Goal: Navigation & Orientation: Understand site structure

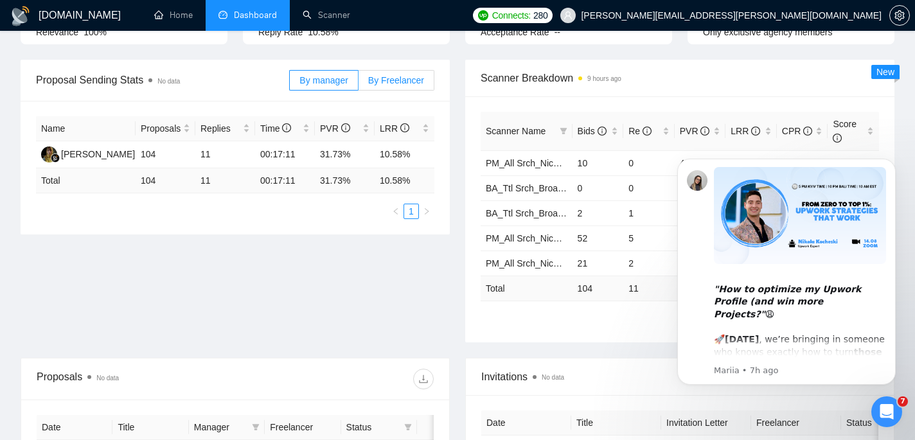
scroll to position [167, 0]
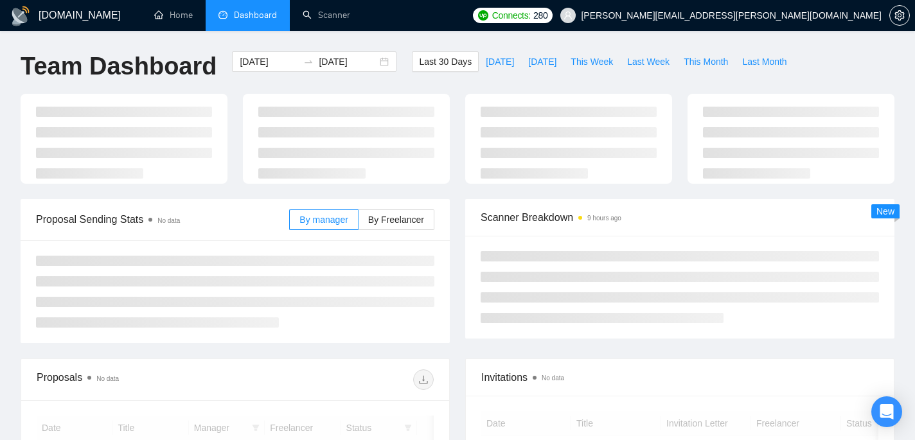
scroll to position [167, 0]
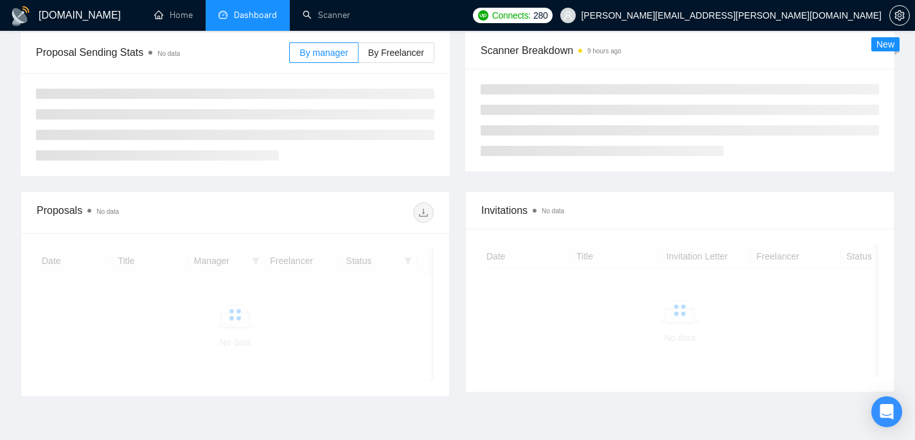
click at [889, 408] on icon "Open Intercom Messenger" at bounding box center [887, 411] width 13 height 15
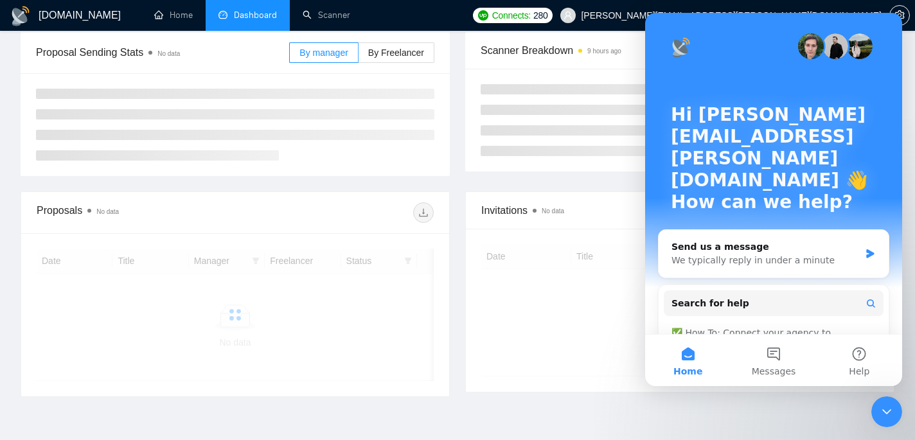
scroll to position [0, 0]
click at [889, 408] on icon "Close Intercom Messenger" at bounding box center [886, 411] width 15 height 15
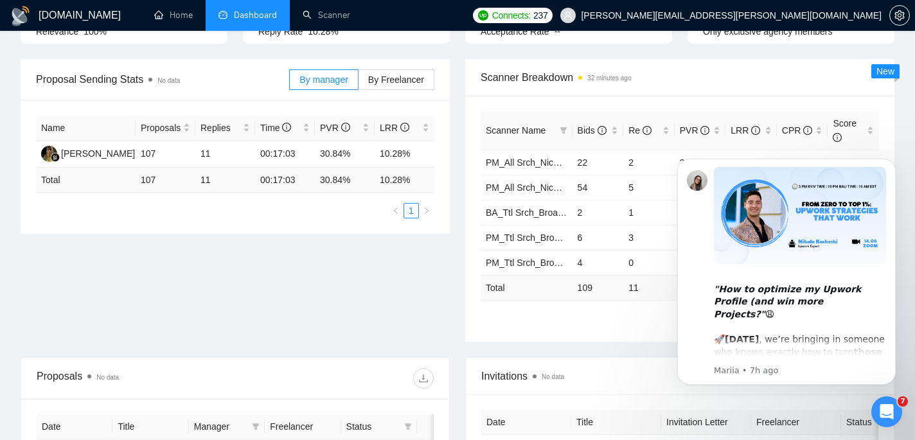
click at [390, 273] on div "Proposal Sending Stats No data By manager By Freelancer Name Proposals Replies …" at bounding box center [458, 208] width 890 height 298
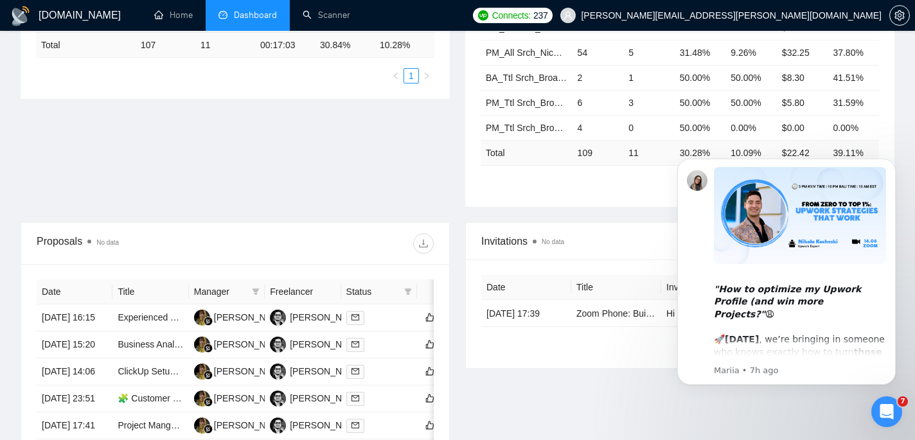
scroll to position [327, 0]
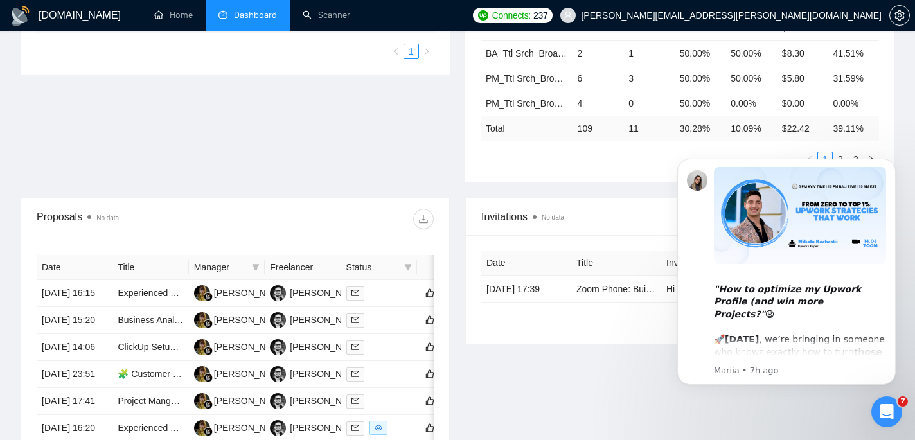
click at [890, 409] on icon "Open Intercom Messenger" at bounding box center [887, 412] width 21 height 21
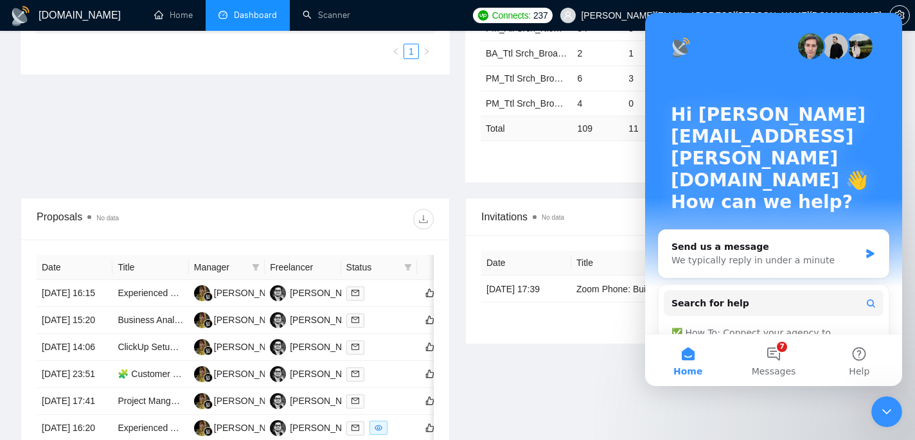
click at [890, 409] on icon "Close Intercom Messenger" at bounding box center [886, 411] width 15 height 15
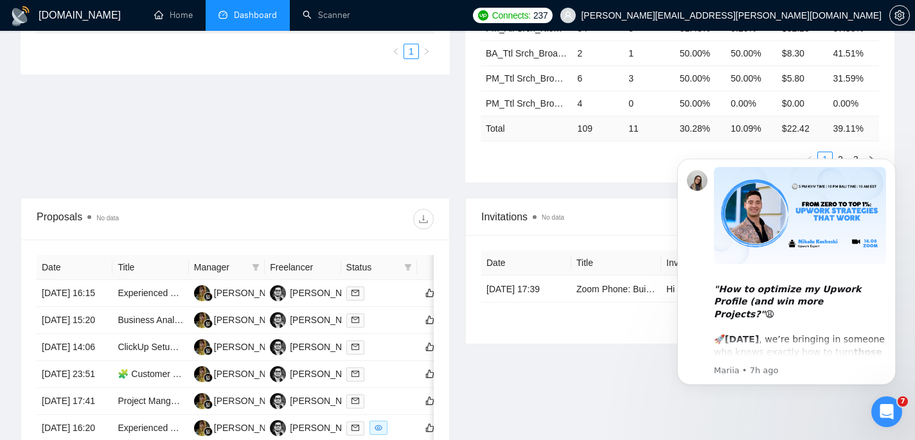
scroll to position [0, 0]
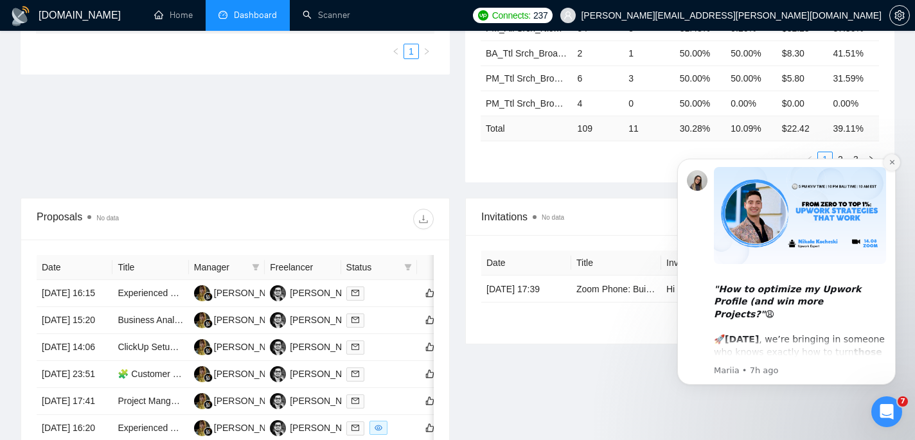
click at [893, 161] on icon "Dismiss notification" at bounding box center [892, 162] width 7 height 7
